Goal: Transaction & Acquisition: Subscribe to service/newsletter

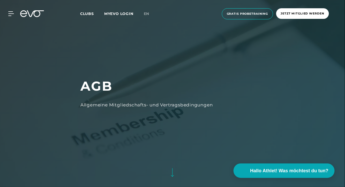
click at [88, 18] on div "MyEVO Login Über EVO Mitgliedschaften Probetraining TAGESPASS EVO Studios Düsse…" at bounding box center [172, 13] width 343 height 19
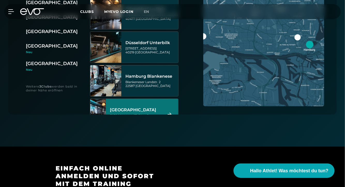
scroll to position [98, 0]
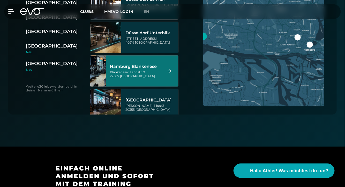
click at [151, 79] on div "Hamburg Blankenese Blankeneser Landstr. 2 22587 [GEOGRAPHIC_DATA]" at bounding box center [136, 71] width 52 height 23
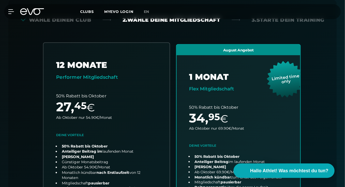
scroll to position [135, 0]
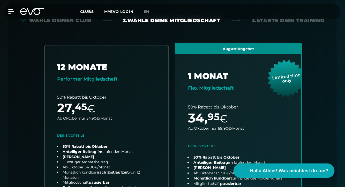
click at [210, 109] on link "choose plan" at bounding box center [238, 145] width 126 height 204
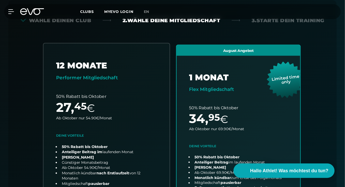
click at [103, 90] on link "choose plan" at bounding box center [106, 144] width 126 height 203
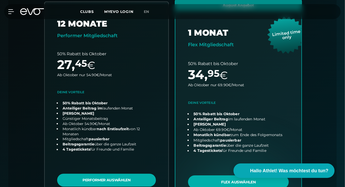
scroll to position [176, 0]
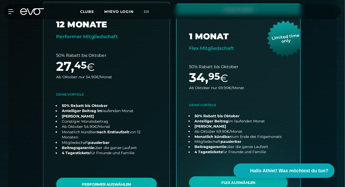
click at [111, 65] on link "choose plan" at bounding box center [106, 103] width 126 height 203
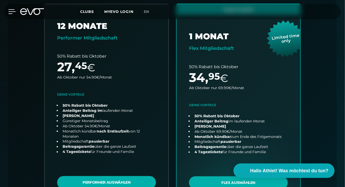
click at [12, 11] on icon at bounding box center [11, 11] width 7 height 5
